Goal: Communication & Community: Answer question/provide support

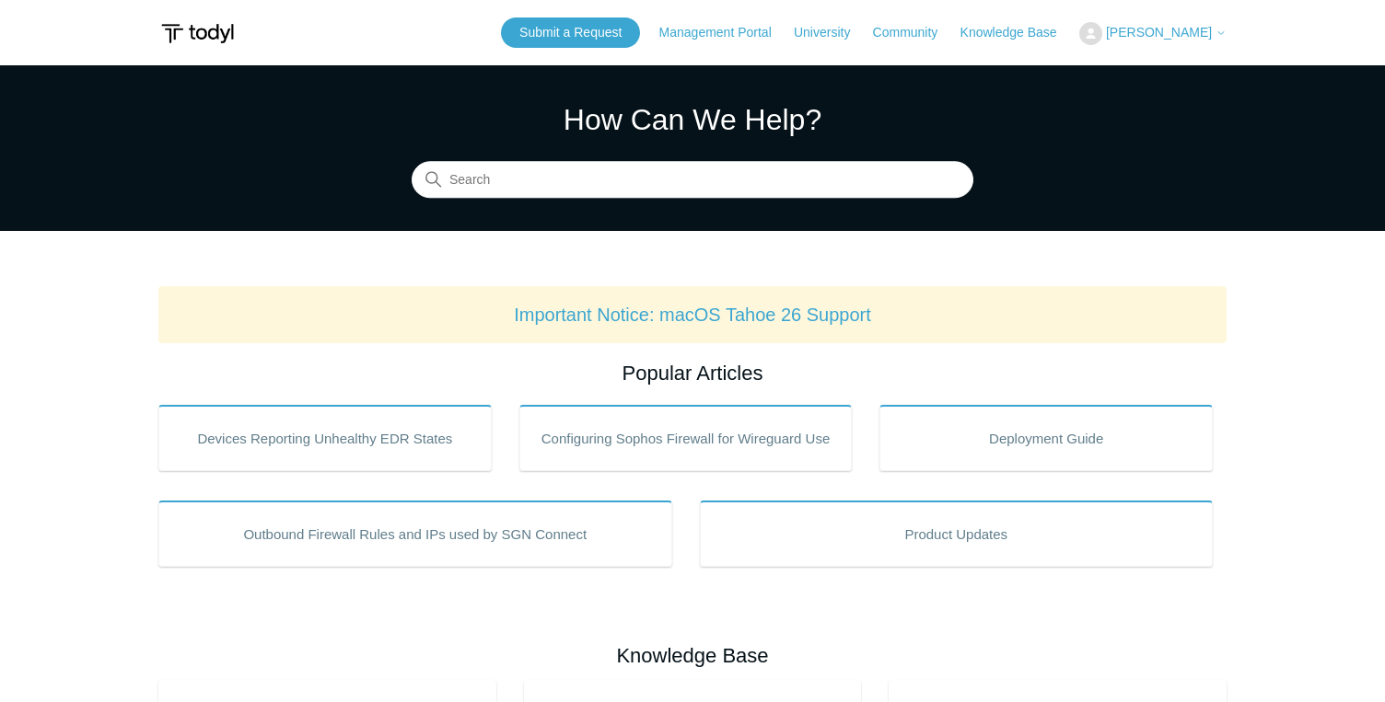
click at [1171, 26] on span "[PERSON_NAME]" at bounding box center [1159, 32] width 106 height 15
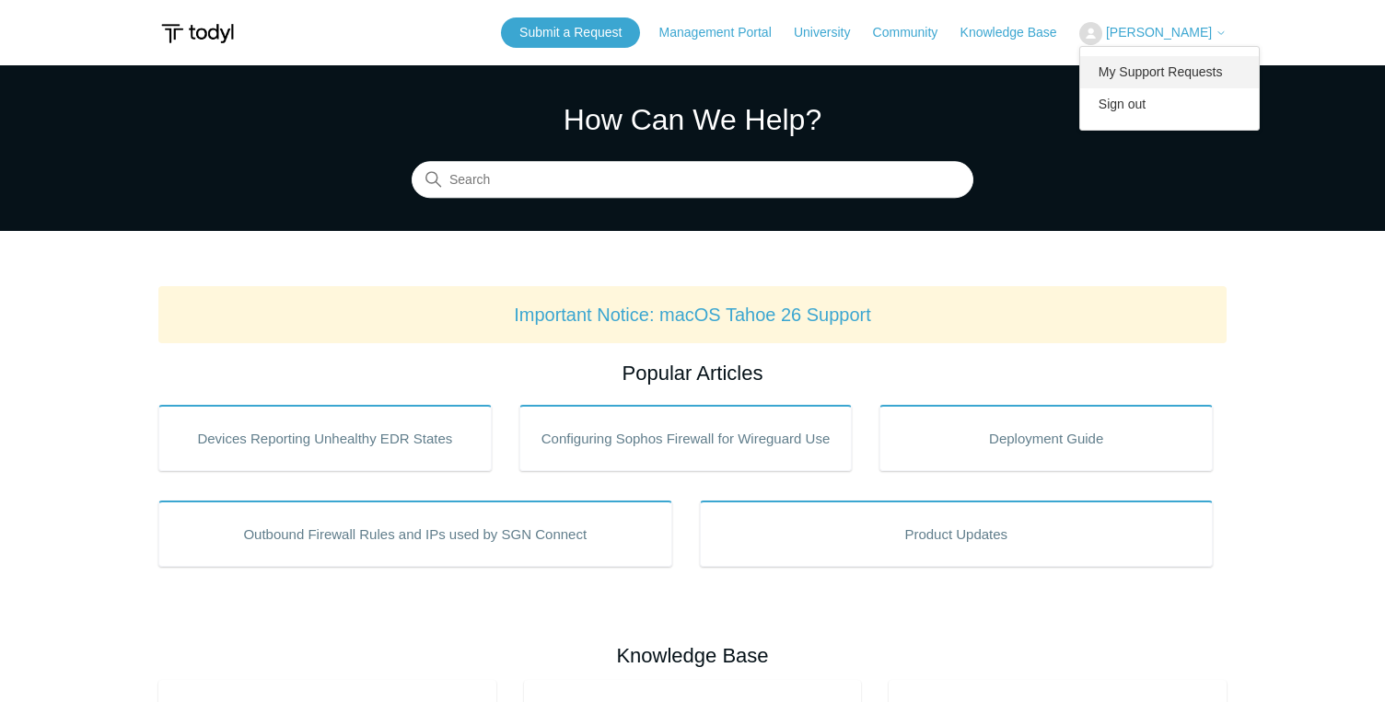
click at [1168, 66] on link "My Support Requests" at bounding box center [1170, 72] width 180 height 32
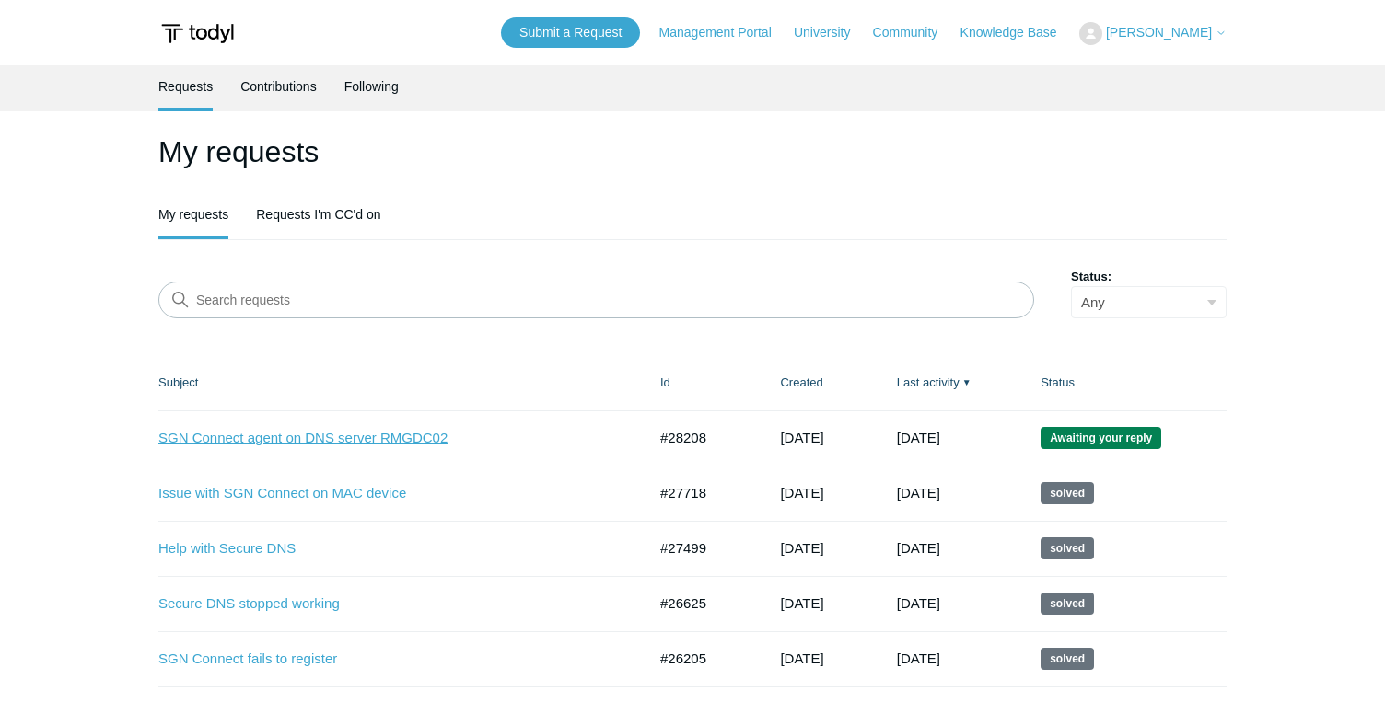
click at [417, 446] on link "SGN Connect agent on DNS server RMGDC02" at bounding box center [388, 438] width 460 height 21
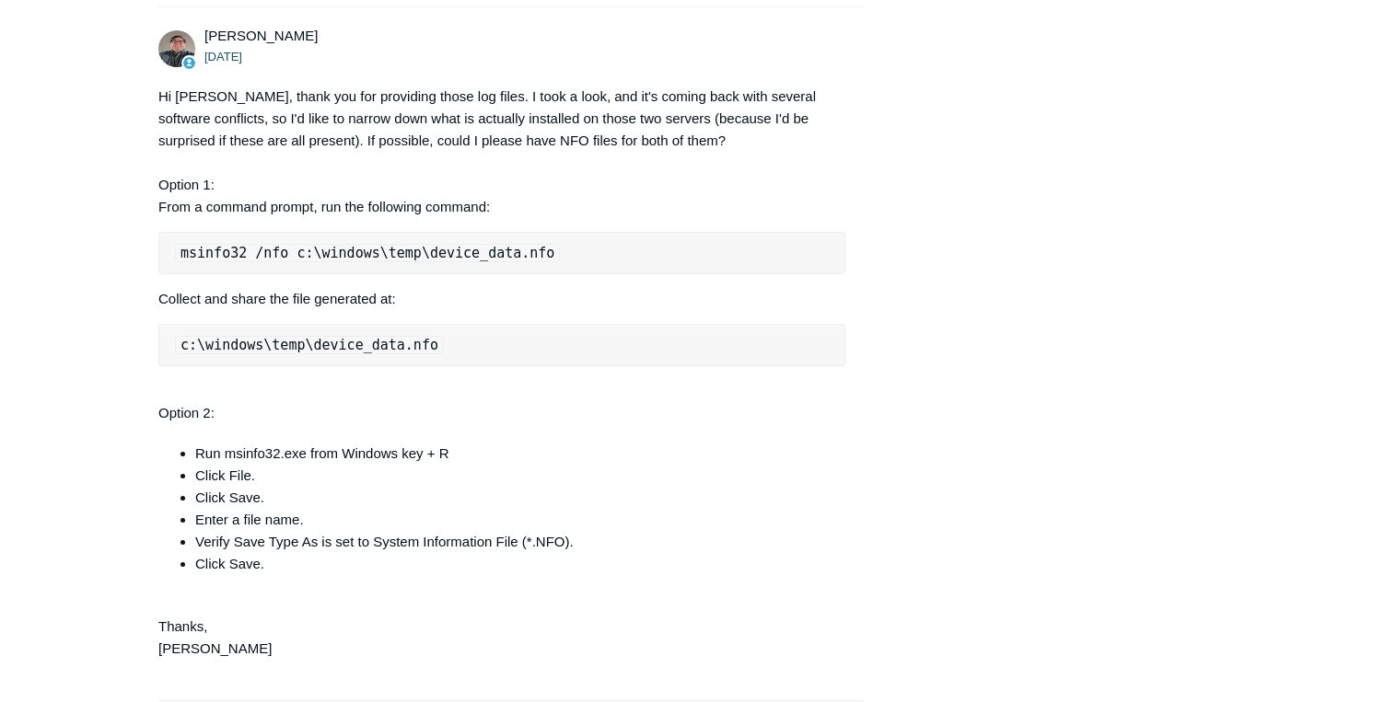
scroll to position [2379, 0]
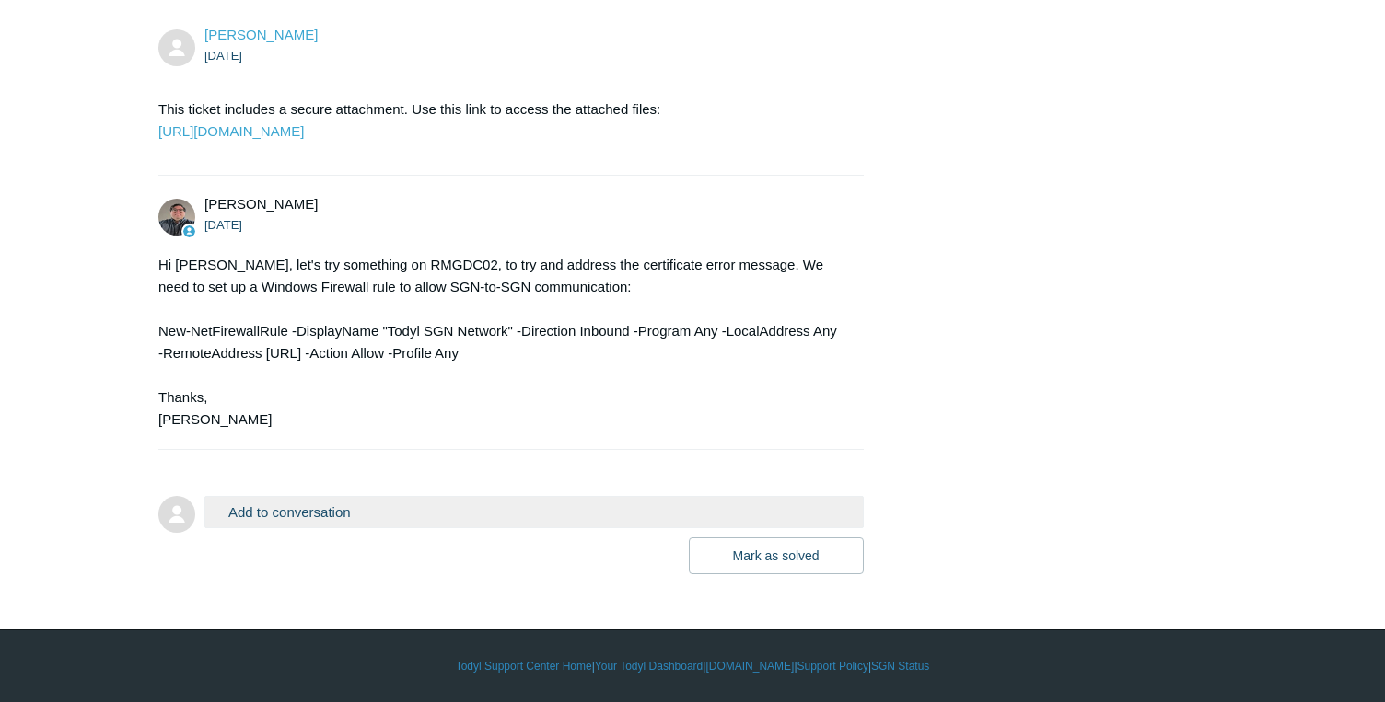
click at [351, 510] on button "Add to conversation" at bounding box center [533, 512] width 659 height 32
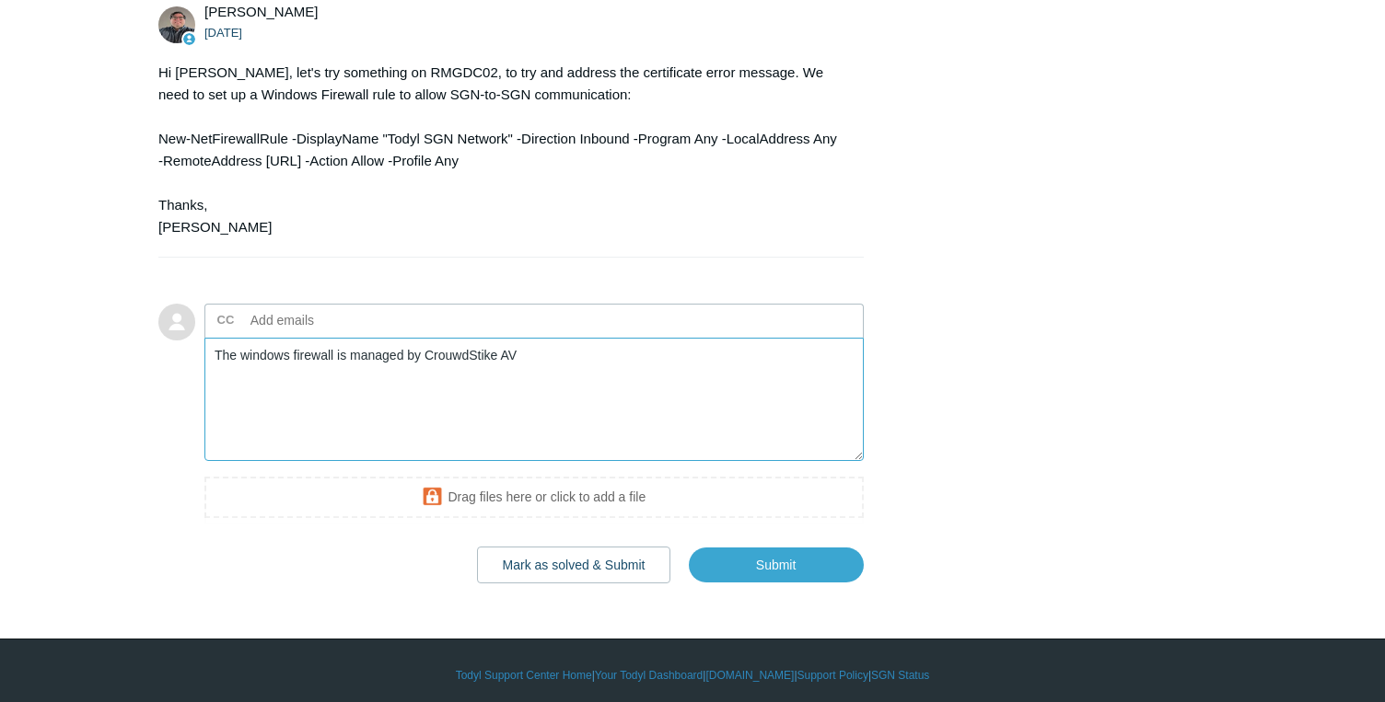
scroll to position [2486, 0]
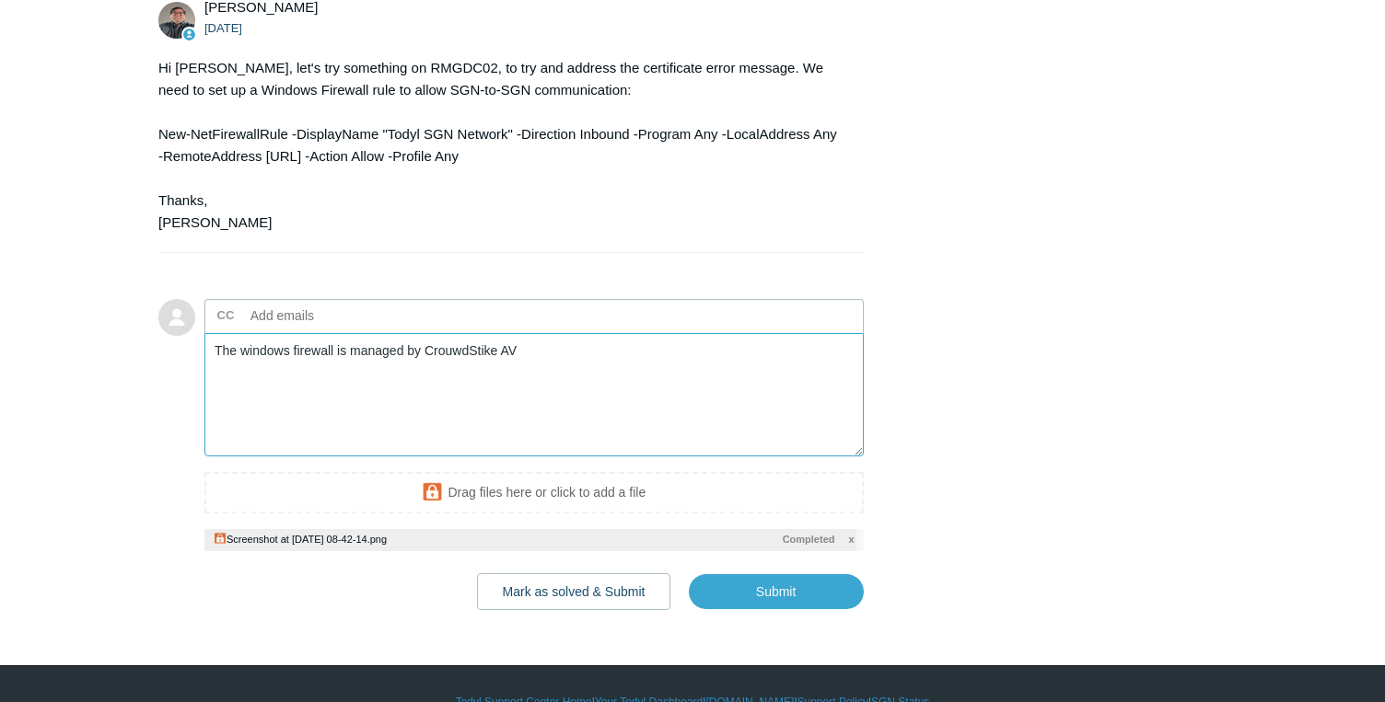
click at [458, 448] on textarea "The windows firewall is managed by CrouwdStike AV" at bounding box center [533, 395] width 659 height 124
click at [456, 444] on textarea "The windows firewall is managed by CrouwdStike AV" at bounding box center [533, 395] width 659 height 124
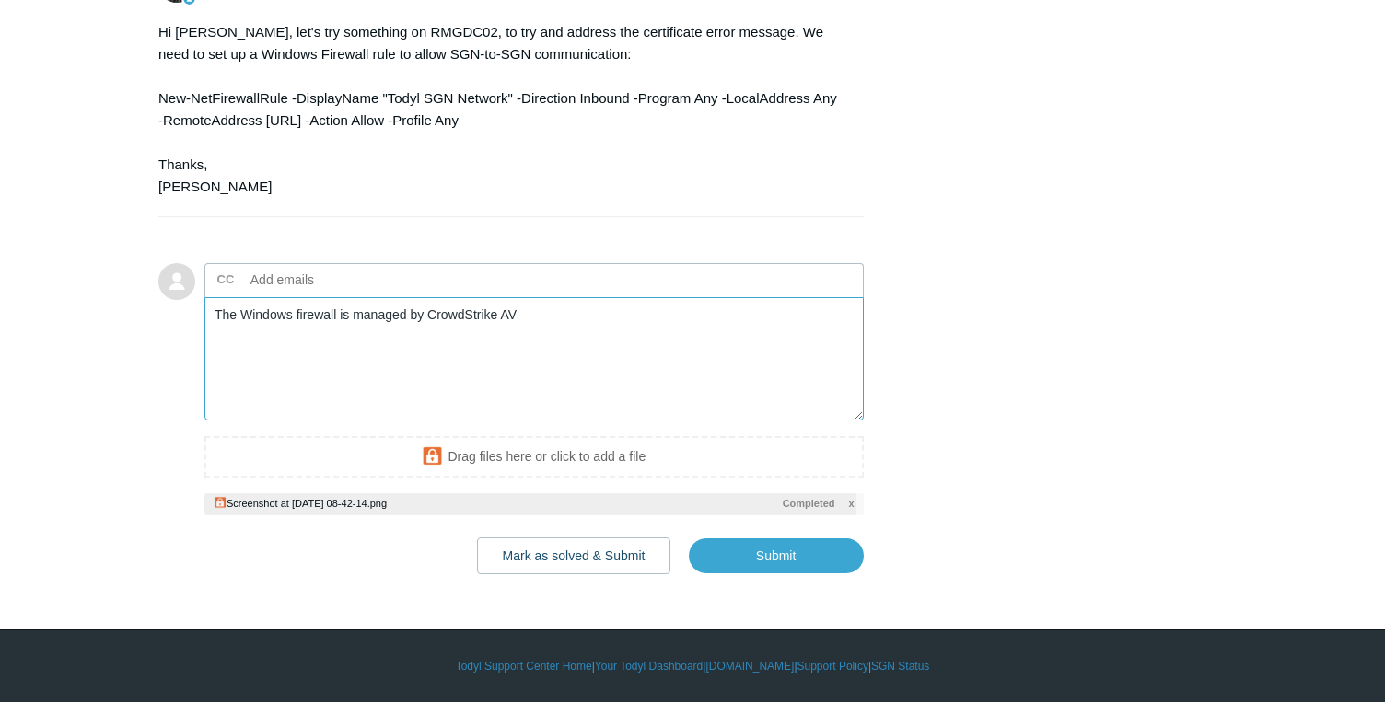
scroll to position [2539, 0]
click at [755, 574] on input "Submit" at bounding box center [776, 556] width 175 height 37
type textarea "The Windows firewall is managed by CrowdStrike AV This ticket includes a secure…"
